Goal: Task Accomplishment & Management: Use online tool/utility

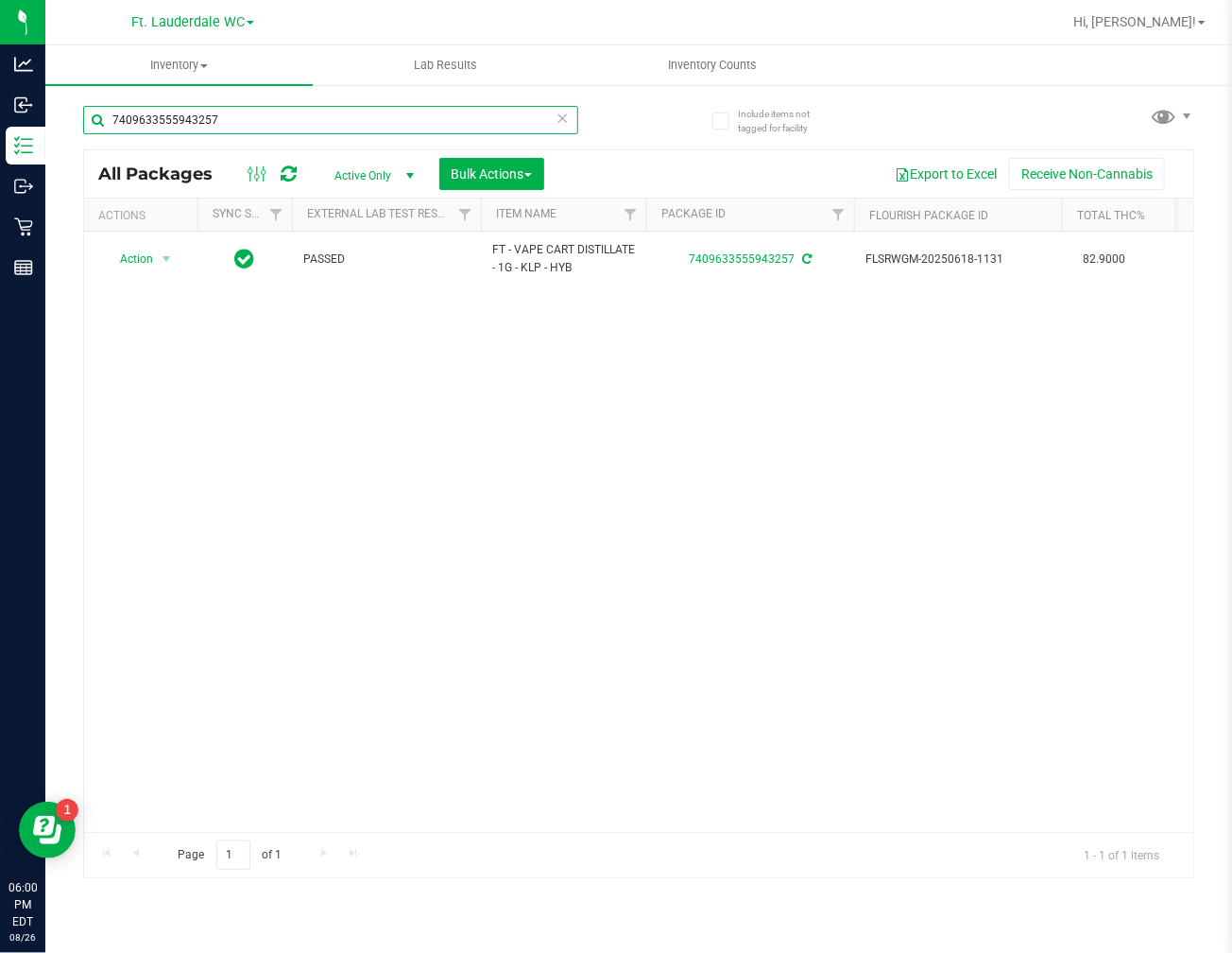
click at [262, 133] on input "7409633555943257" at bounding box center [330, 120] width 495 height 28
click at [262, 131] on input "7409633555943257" at bounding box center [330, 120] width 495 height 28
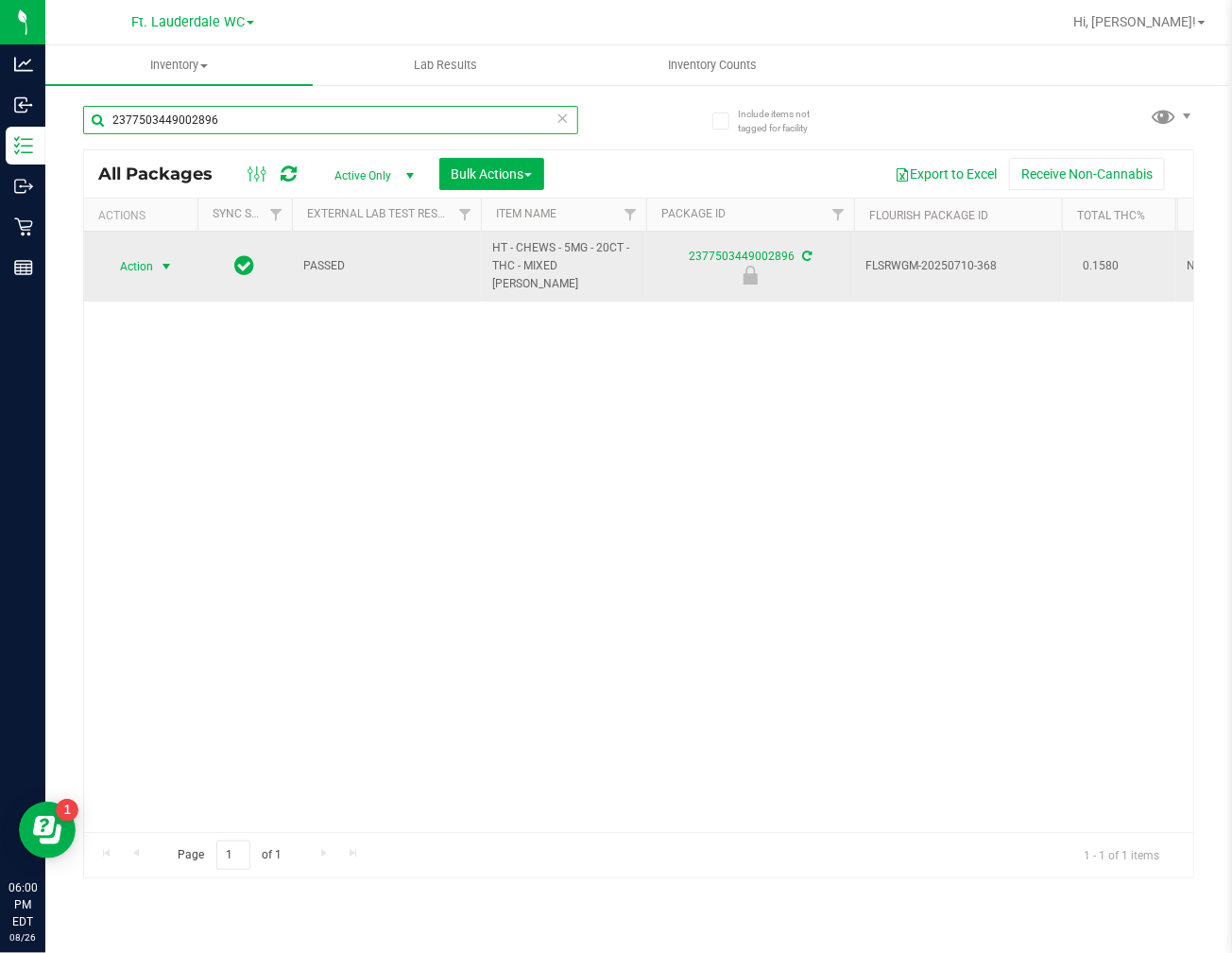
type input "2377503449002896"
click at [158, 261] on span "select" at bounding box center [165, 266] width 15 height 15
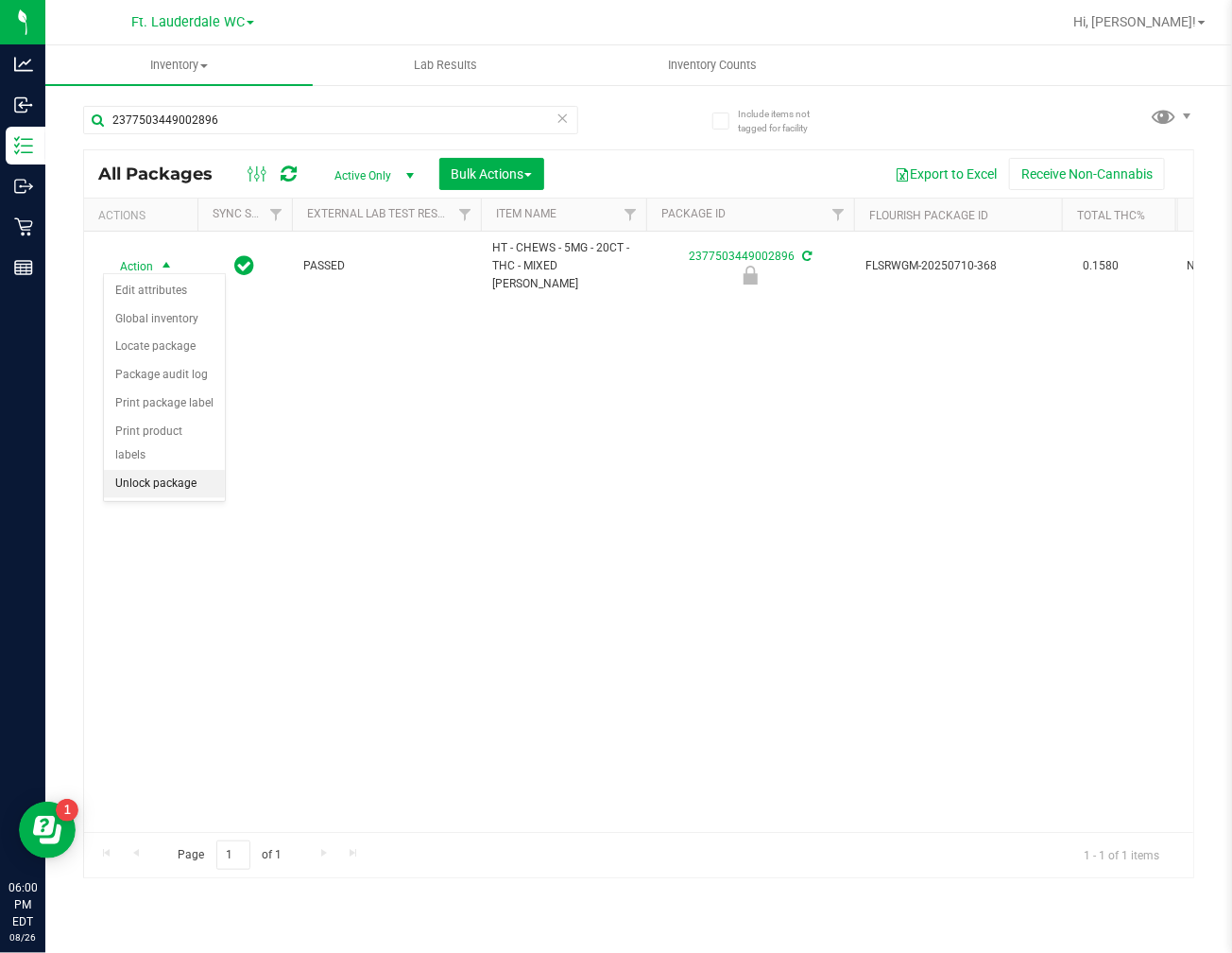
click at [192, 481] on li "Unlock package" at bounding box center [163, 483] width 121 height 28
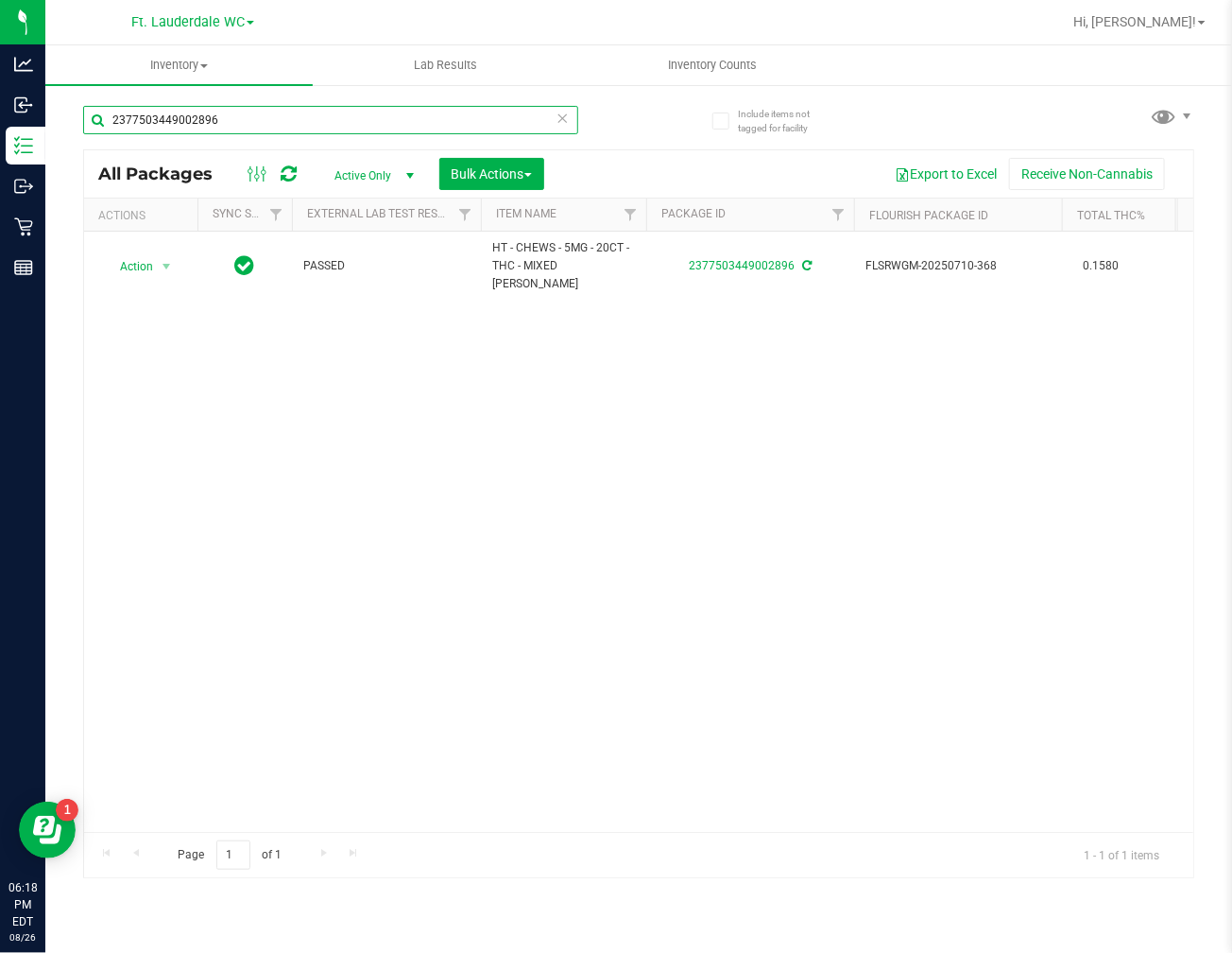
click at [279, 121] on input "2377503449002896" at bounding box center [330, 120] width 495 height 28
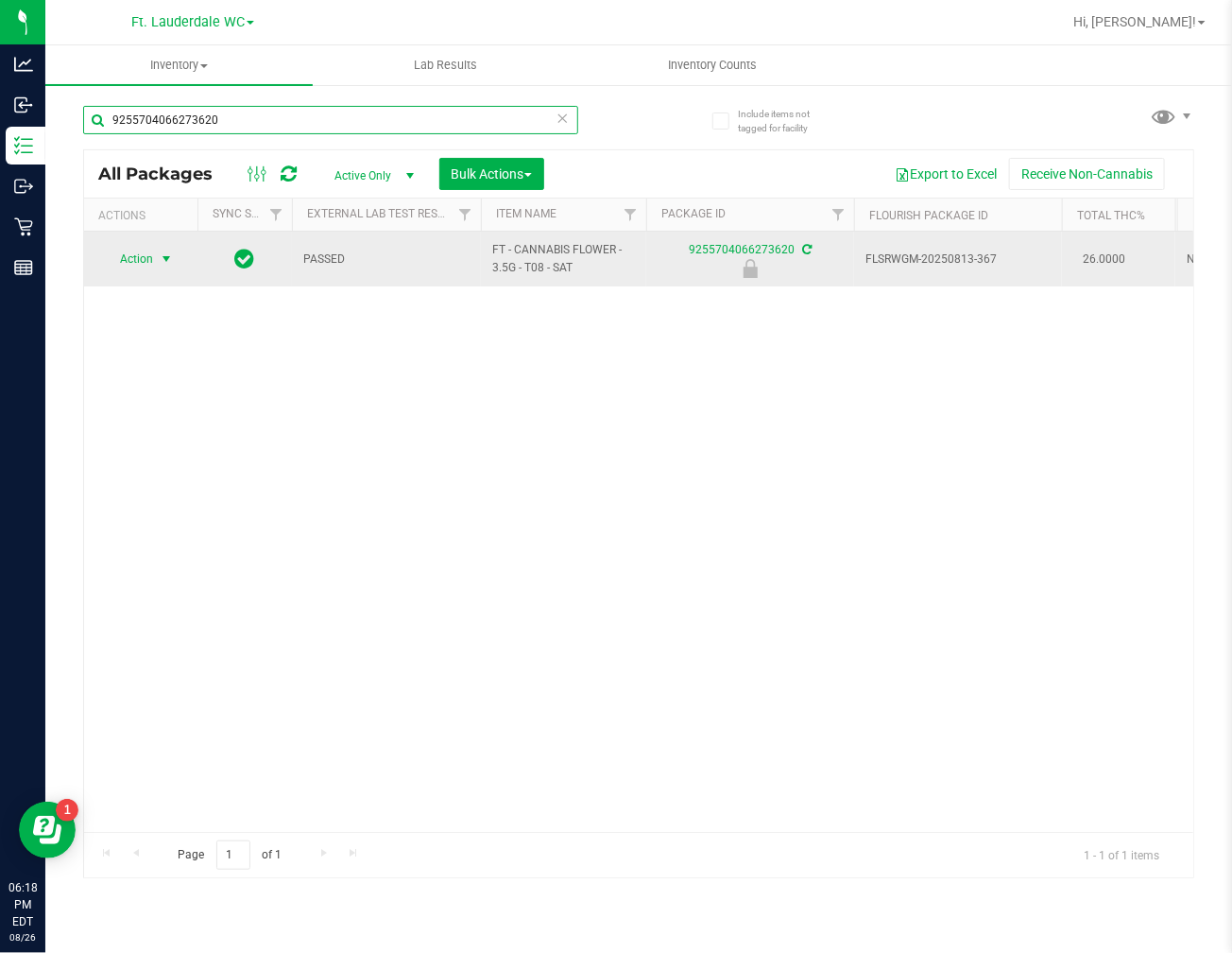
type input "9255704066273620"
click at [145, 259] on span "Action" at bounding box center [128, 258] width 51 height 27
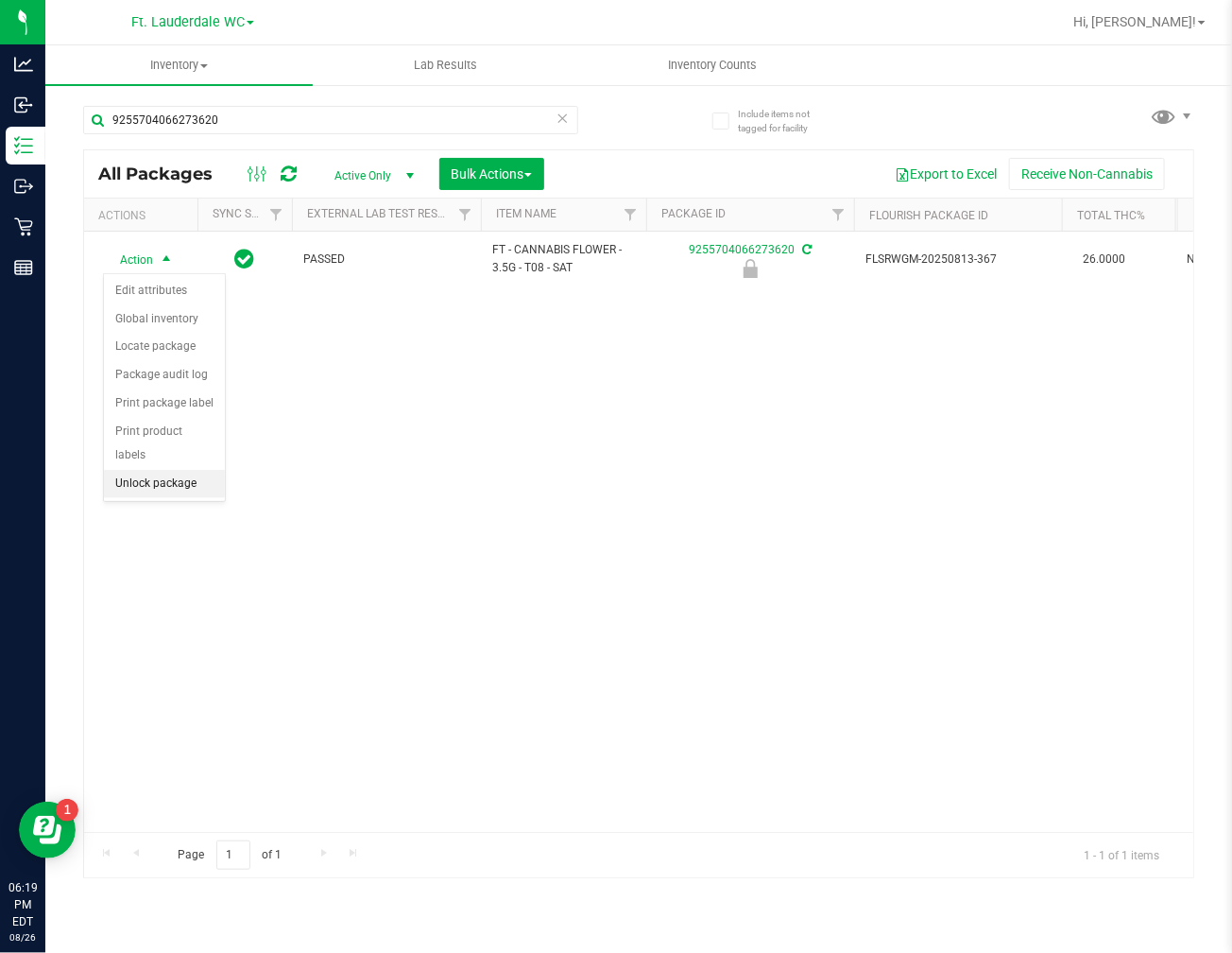
click at [162, 476] on li "Unlock package" at bounding box center [163, 483] width 121 height 28
